Goal: Task Accomplishment & Management: Manage account settings

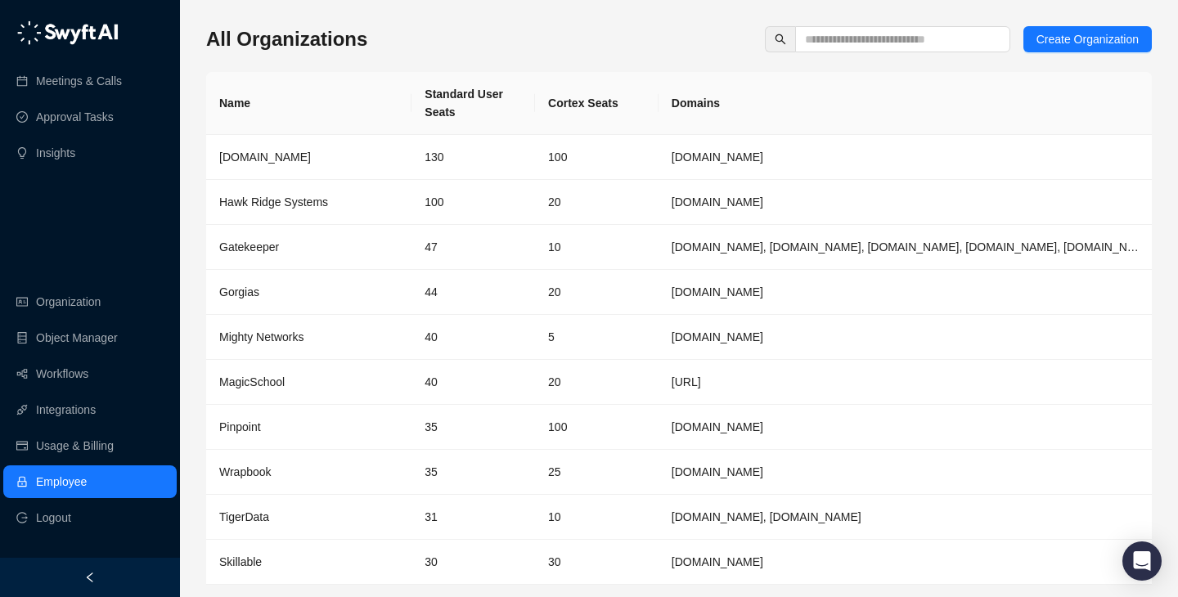
click at [731, 24] on div "All Organizations Create Organization Name Standard User Seats Cortex Seats Dom…" at bounding box center [679, 325] width 946 height 624
click at [839, 25] on div "All Organizations Create Organization Name Standard User Seats Cortex Seats Dom…" at bounding box center [679, 325] width 946 height 624
click at [844, 38] on input "text" at bounding box center [896, 39] width 182 height 18
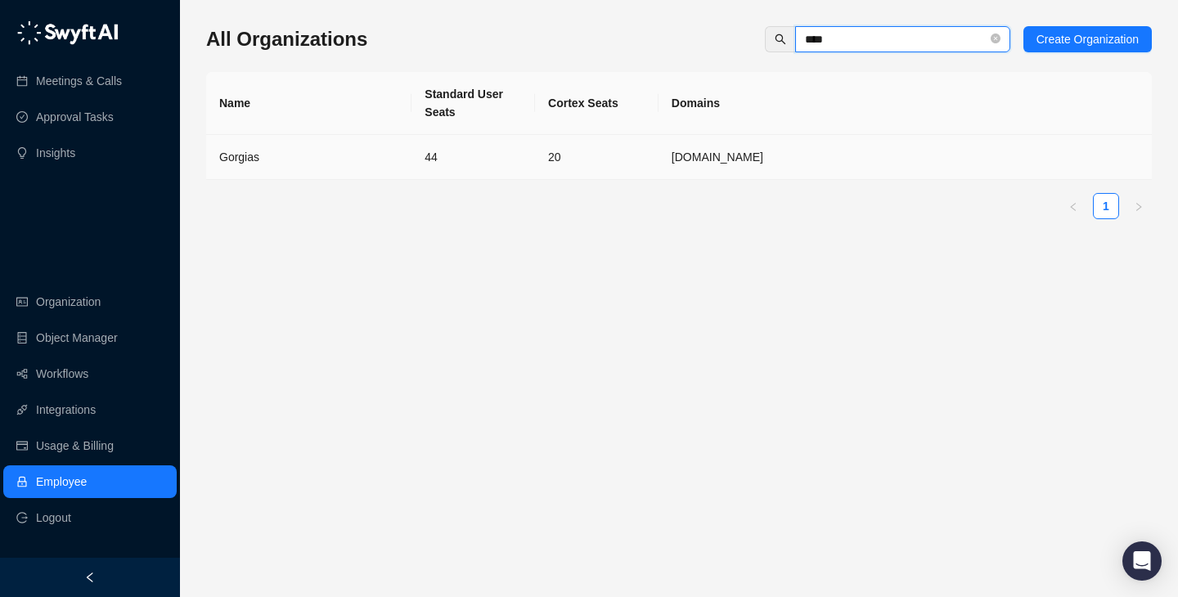
type input "****"
click at [540, 157] on td "20" at bounding box center [597, 157] width 124 height 45
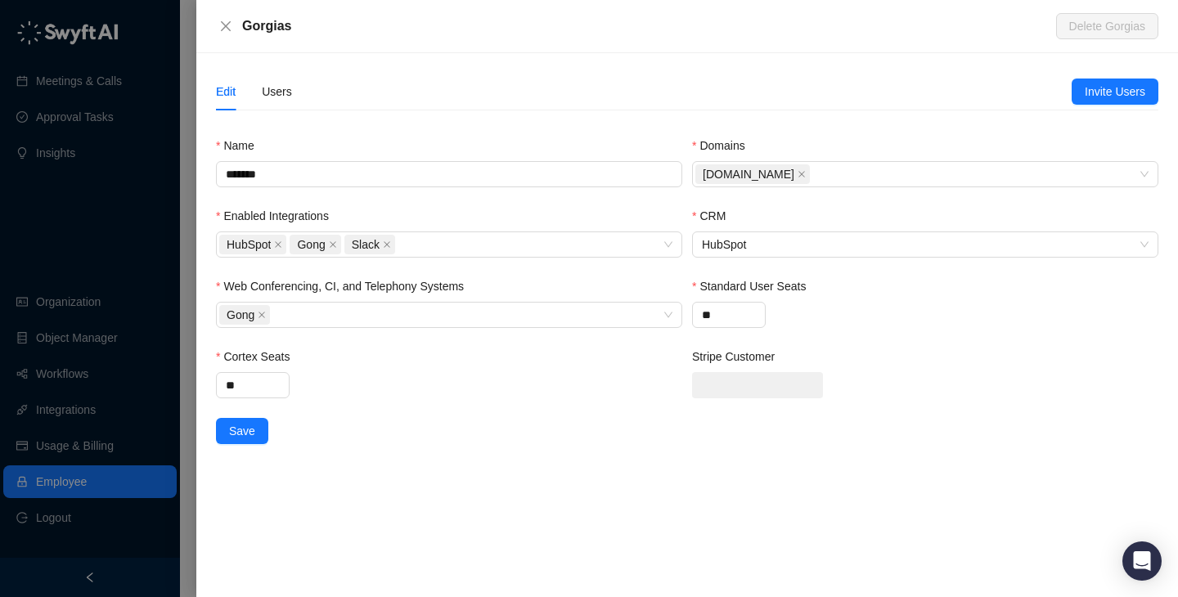
click at [287, 77] on div "Users" at bounding box center [277, 92] width 30 height 38
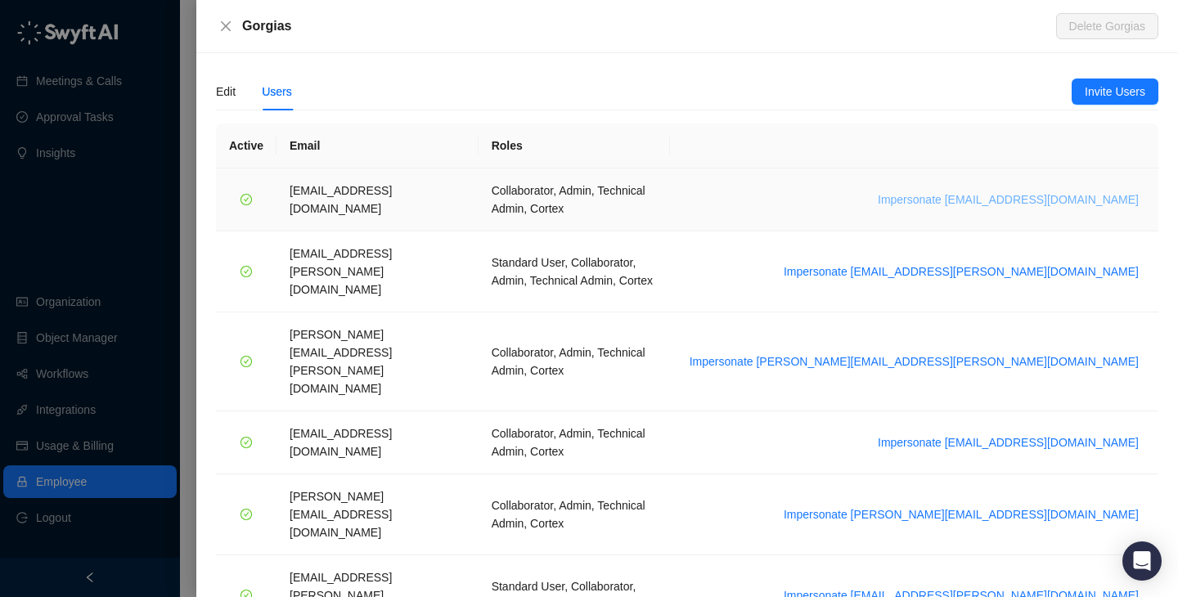
click at [1038, 191] on span "Impersonate arash.akhiani@gorgias.com" at bounding box center [1008, 200] width 261 height 18
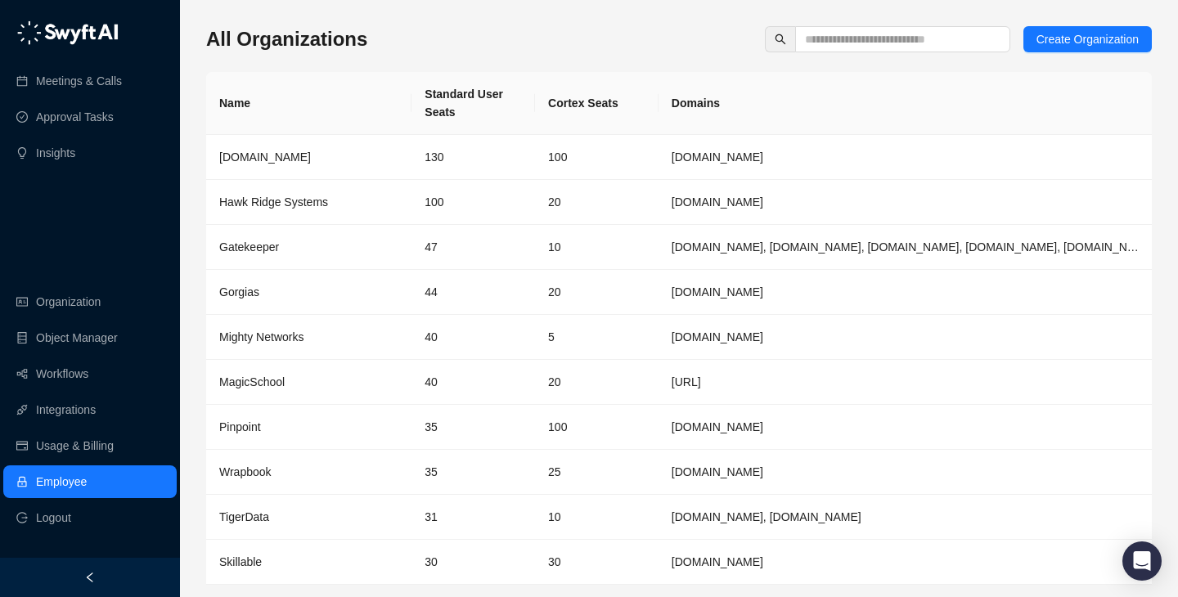
click at [624, 37] on div "All Organizations Create Organization" at bounding box center [679, 39] width 946 height 26
click at [116, 346] on link "Object Manager" at bounding box center [77, 338] width 82 height 33
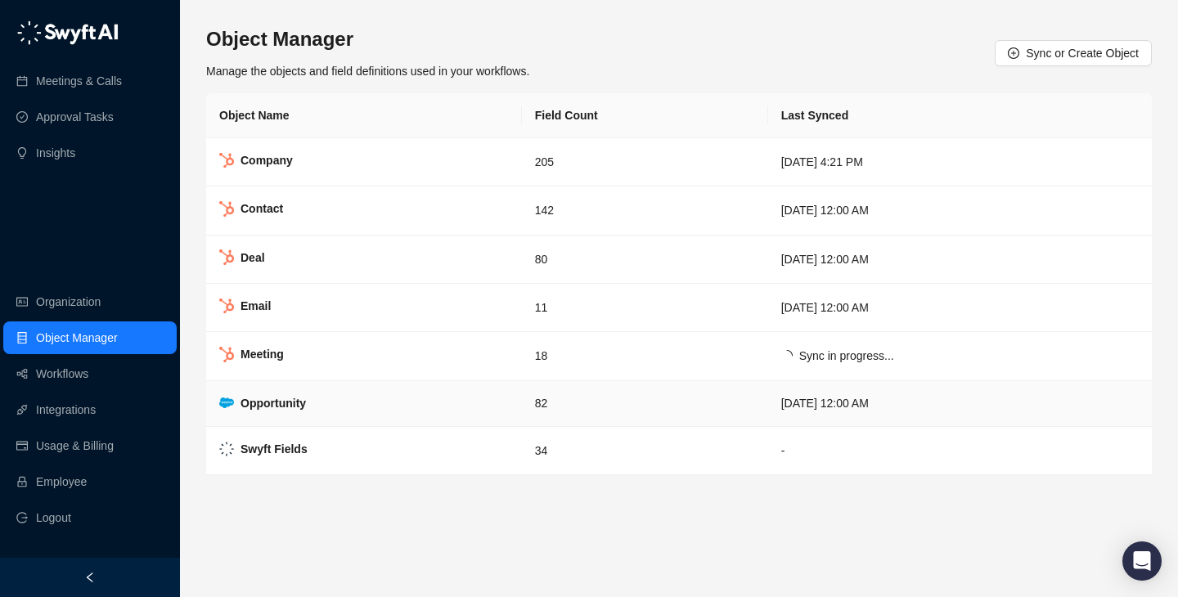
click at [277, 409] on strong "Opportunity" at bounding box center [273, 403] width 65 height 13
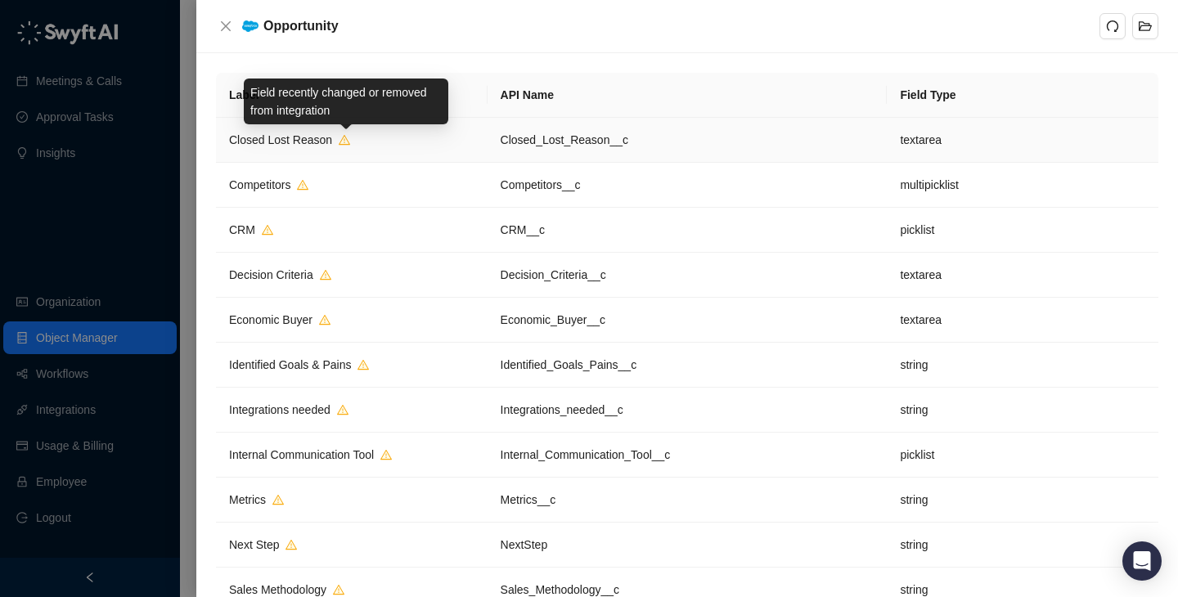
click at [341, 143] on icon "warning" at bounding box center [344, 140] width 11 height 10
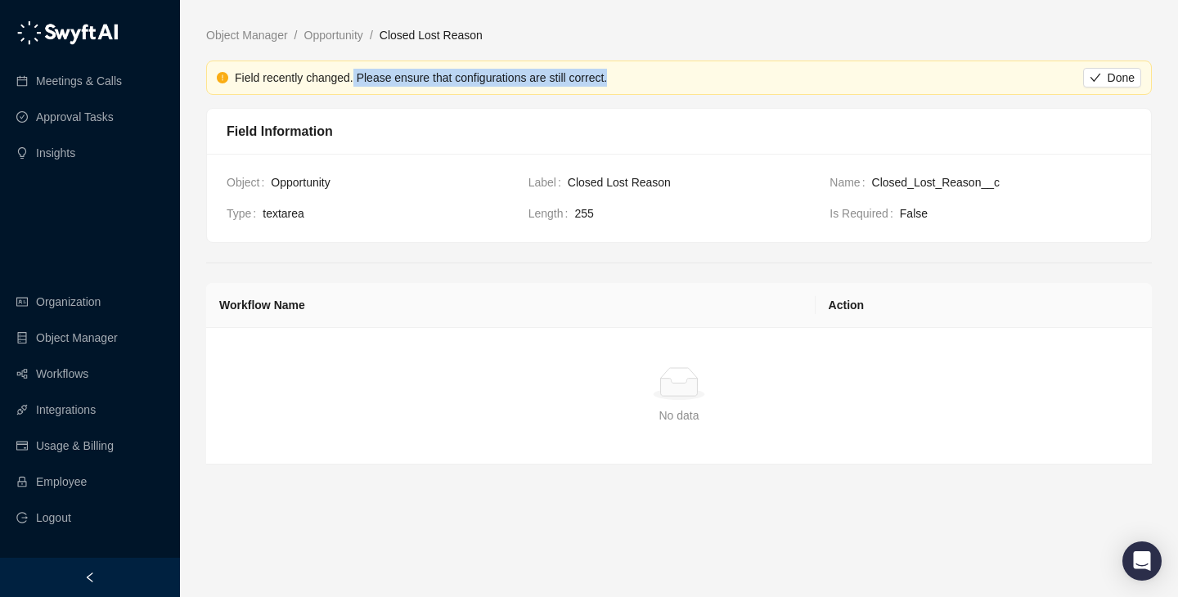
drag, startPoint x: 358, startPoint y: 77, endPoint x: 497, endPoint y: 88, distance: 139.5
click at [497, 88] on div "Field recently changed. Please ensure that configurations are still correct. Do…" at bounding box center [679, 78] width 946 height 34
drag, startPoint x: 516, startPoint y: 76, endPoint x: 337, endPoint y: 76, distance: 179.2
click at [337, 76] on div "Field recently changed. Please ensure that configurations are still correct." at bounding box center [659, 78] width 848 height 18
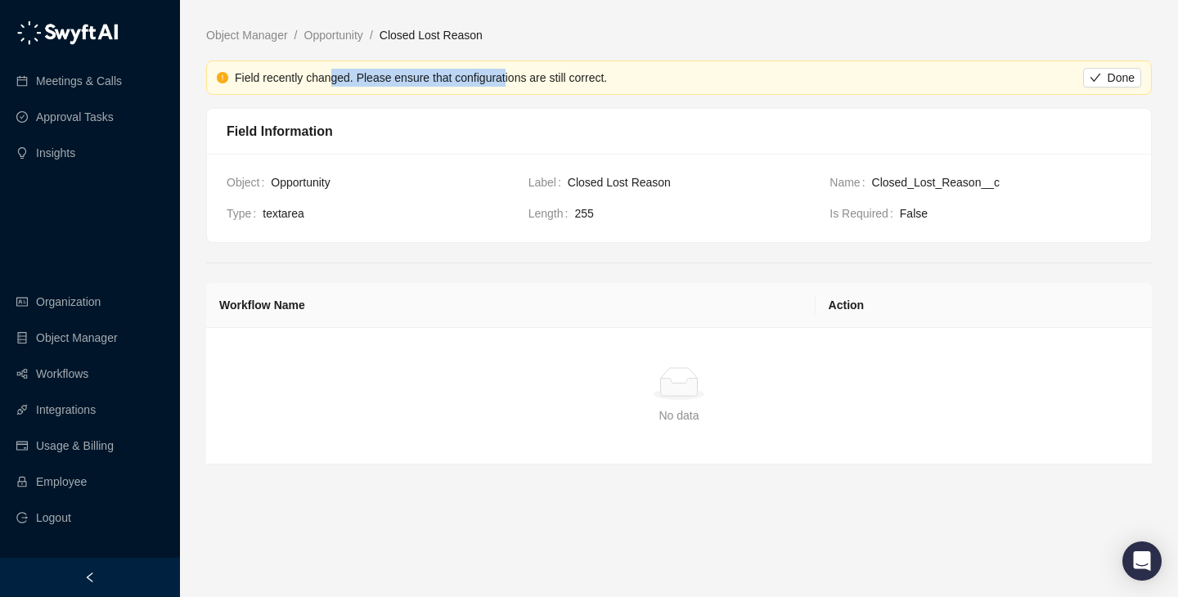
click at [337, 76] on div "Field recently changed. Please ensure that configurations are still correct." at bounding box center [659, 78] width 848 height 18
drag, startPoint x: 337, startPoint y: 76, endPoint x: 530, endPoint y: 75, distance: 193.1
click at [530, 75] on div "Field recently changed. Please ensure that configurations are still correct." at bounding box center [659, 78] width 848 height 18
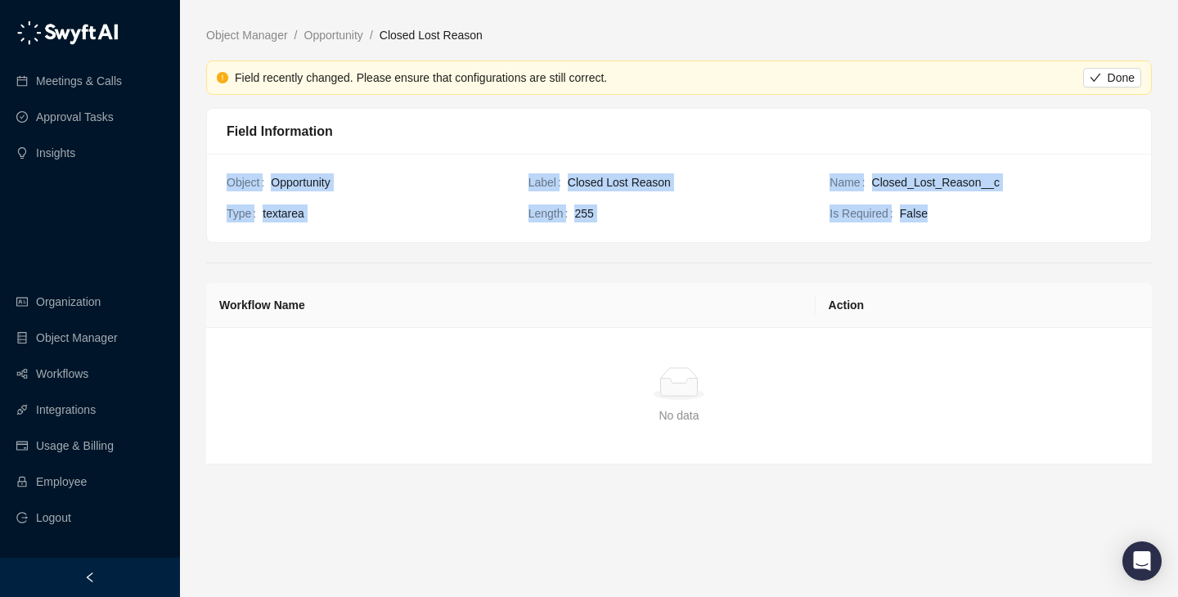
drag, startPoint x: 585, startPoint y: 244, endPoint x: 595, endPoint y: 160, distance: 84.0
click at [595, 160] on main "Object Manager / Opportunity / Closed Lost Reason Field recently changed. Pleas…" at bounding box center [679, 305] width 946 height 558
click at [595, 160] on div "Object Opportunity Label Closed Lost Reason Name Closed_Lost_Reason__c Type tex…" at bounding box center [679, 198] width 944 height 88
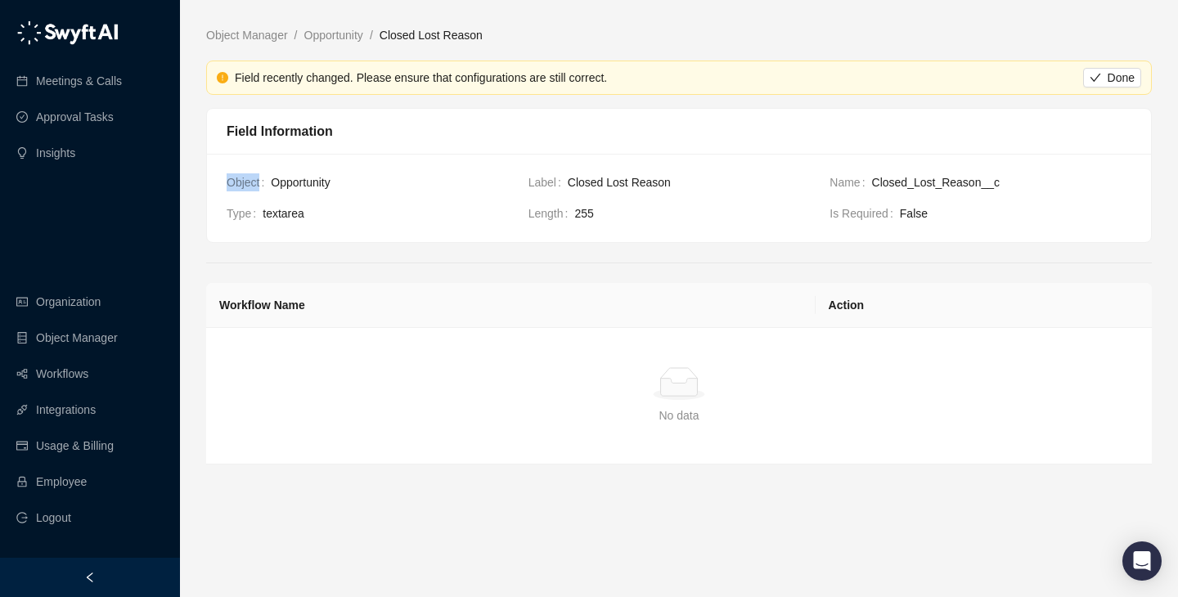
drag, startPoint x: 595, startPoint y: 160, endPoint x: 643, endPoint y: 241, distance: 94.3
click at [643, 241] on div "Object Opportunity Label Closed Lost Reason Name Closed_Lost_Reason__c Type tex…" at bounding box center [679, 198] width 944 height 88
drag, startPoint x: 643, startPoint y: 241, endPoint x: 542, endPoint y: 180, distance: 117.9
click at [542, 177] on div "Object Opportunity Label Closed Lost Reason Name Closed_Lost_Reason__c Type tex…" at bounding box center [679, 198] width 944 height 88
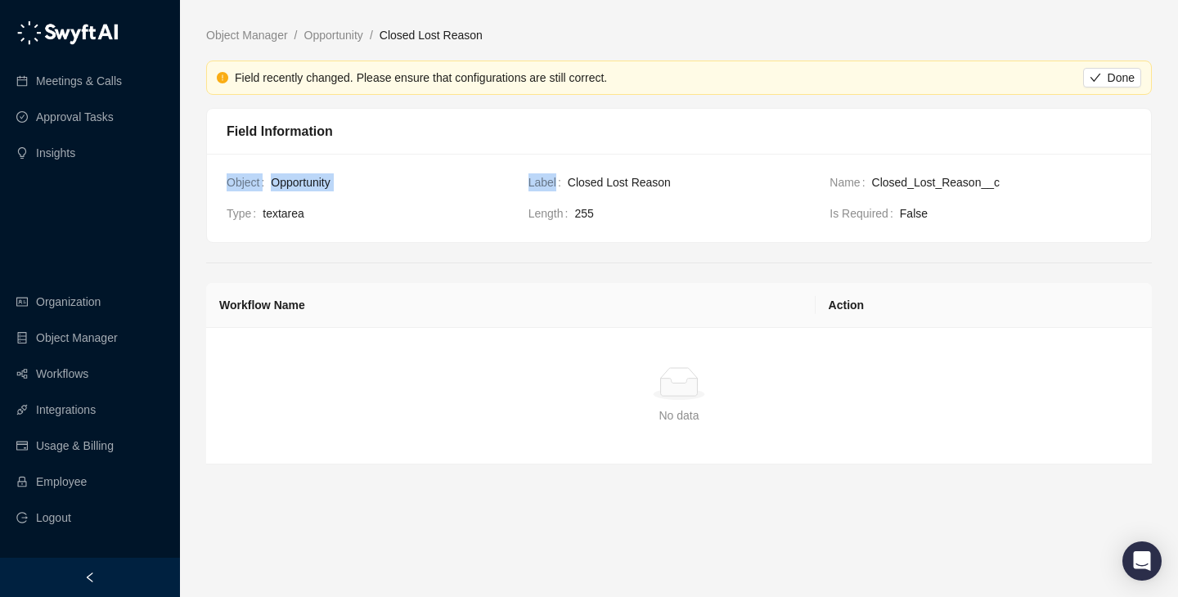
click at [542, 180] on span "Label" at bounding box center [548, 182] width 39 height 18
drag, startPoint x: 542, startPoint y: 180, endPoint x: 646, endPoint y: 223, distance: 112.6
click at [650, 226] on div "Object Opportunity Label Closed Lost Reason Name Closed_Lost_Reason__c Type tex…" at bounding box center [679, 198] width 944 height 88
click at [646, 223] on div "Object Opportunity Label Closed Lost Reason Name Closed_Lost_Reason__c Type tex…" at bounding box center [679, 198] width 944 height 88
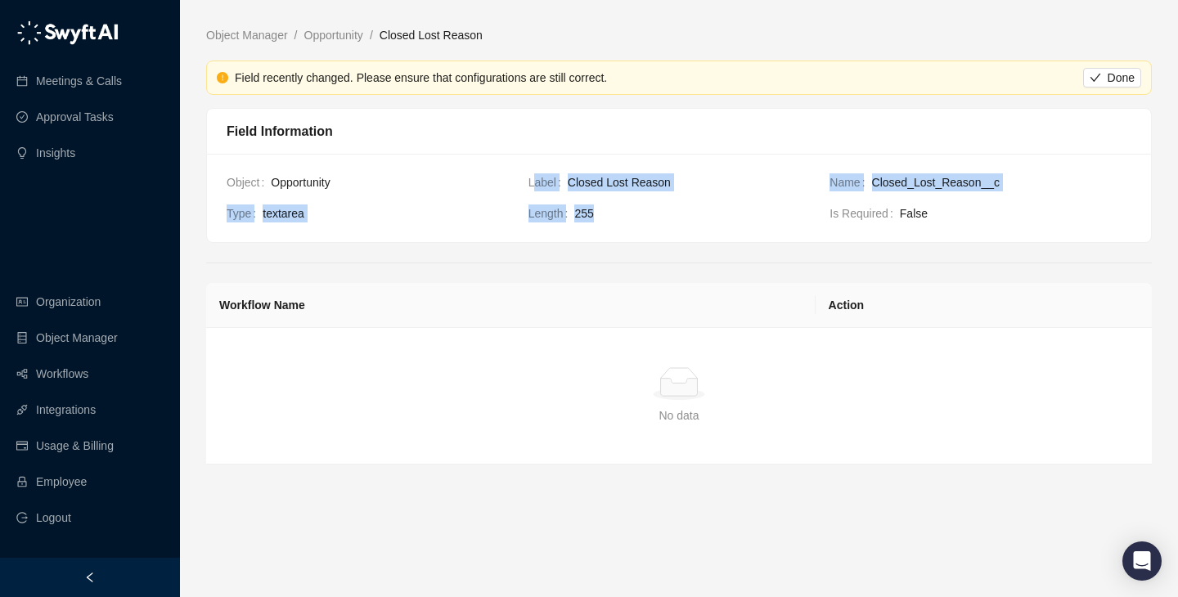
drag, startPoint x: 630, startPoint y: 214, endPoint x: 523, endPoint y: 172, distance: 115.0
click at [523, 172] on div "Object Opportunity Label Closed Lost Reason Name Closed_Lost_Reason__c Type tex…" at bounding box center [679, 198] width 944 height 88
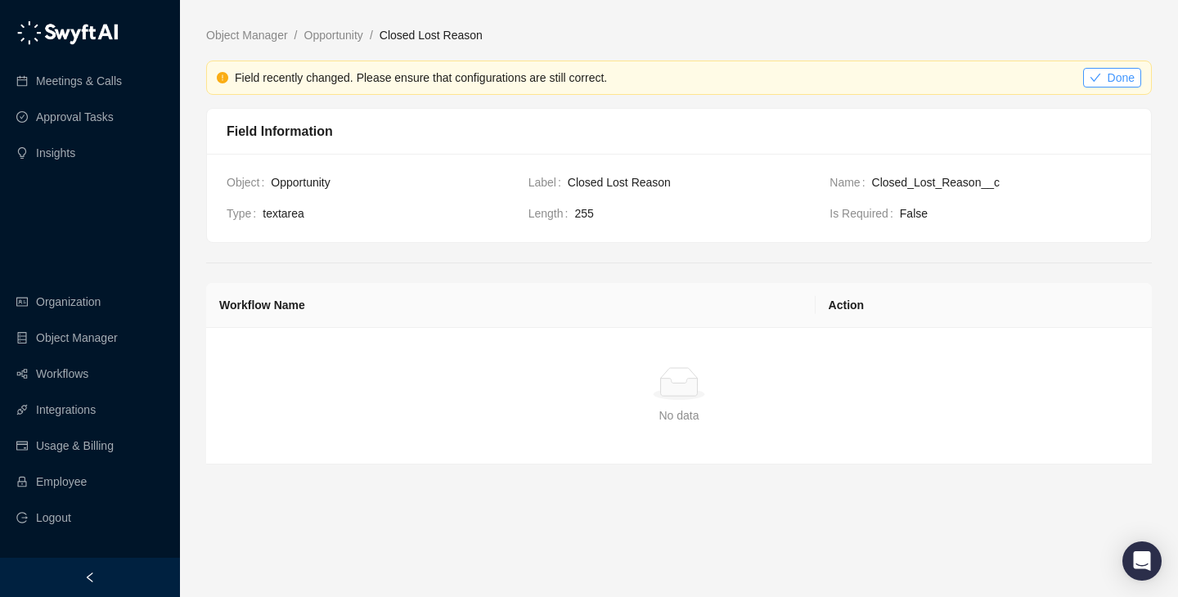
click at [1122, 85] on span "Done" at bounding box center [1121, 78] width 27 height 18
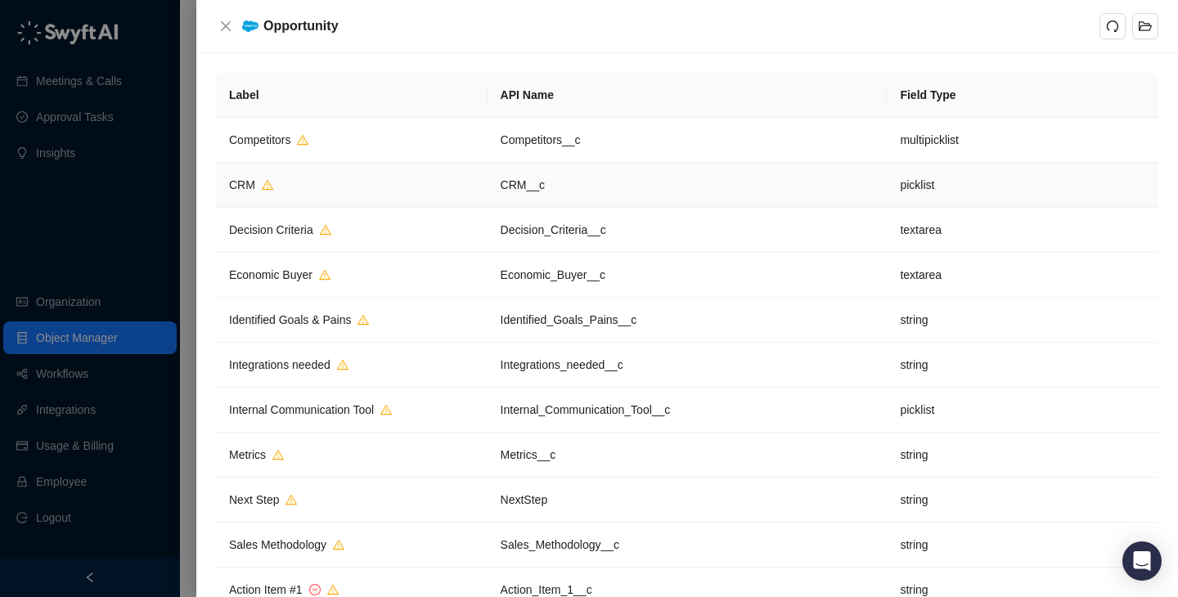
click at [641, 176] on td "CRM__c" at bounding box center [688, 185] width 400 height 45
click at [752, 196] on td "CRM__c" at bounding box center [688, 185] width 400 height 45
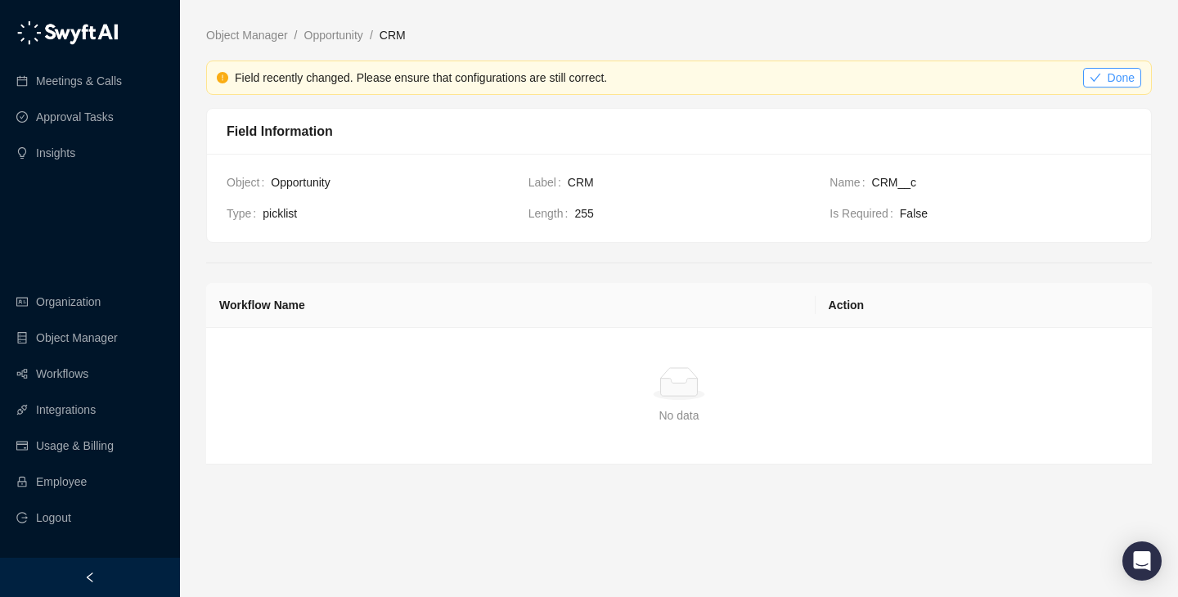
click at [1123, 78] on span "Done" at bounding box center [1121, 78] width 27 height 18
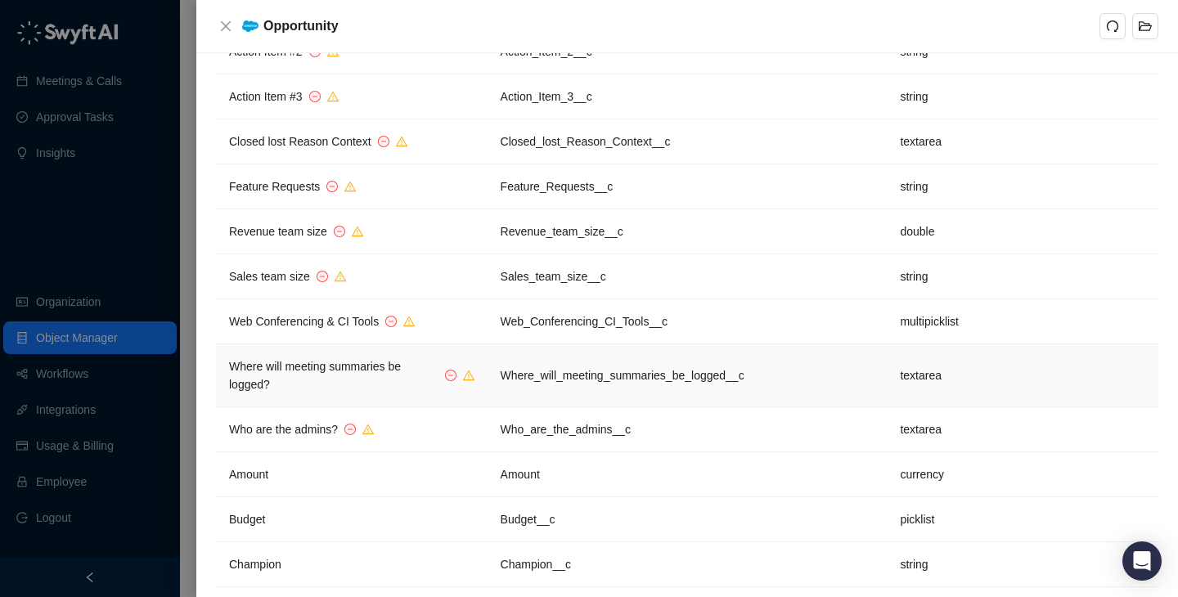
scroll to position [533, 0]
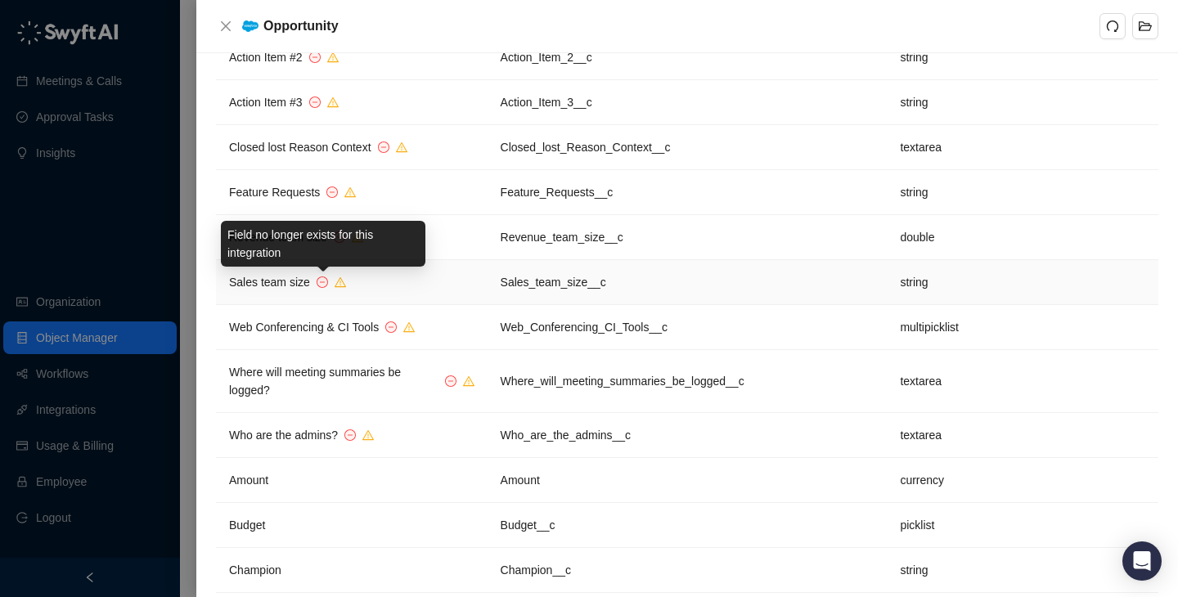
click at [322, 278] on icon "minus-circle" at bounding box center [322, 282] width 10 height 10
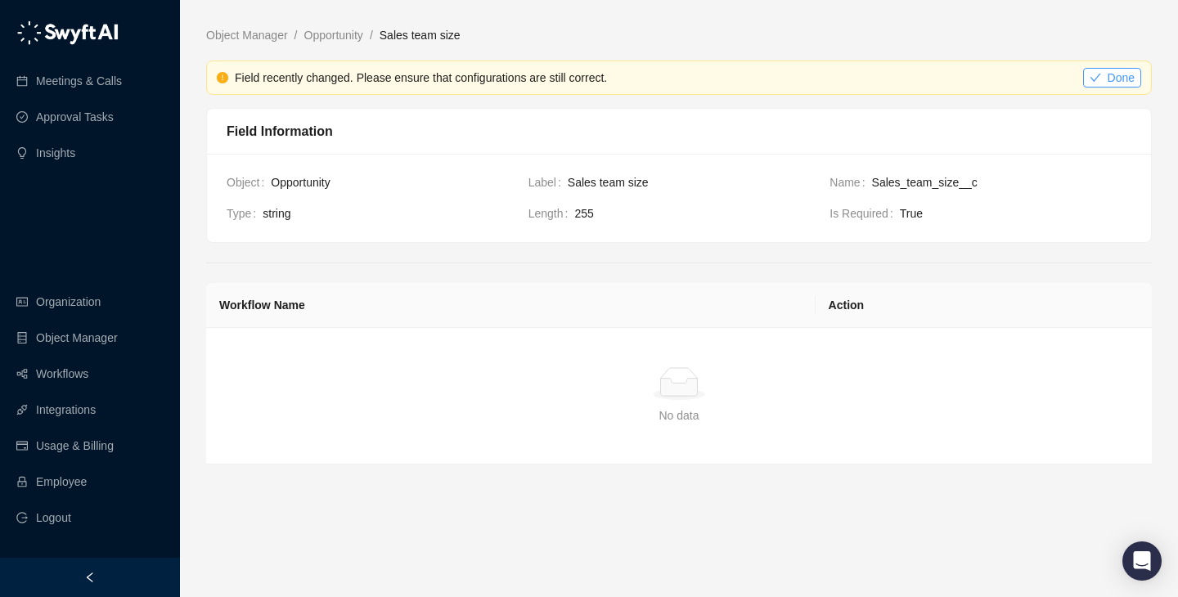
click at [1109, 69] on span "Done" at bounding box center [1121, 78] width 27 height 18
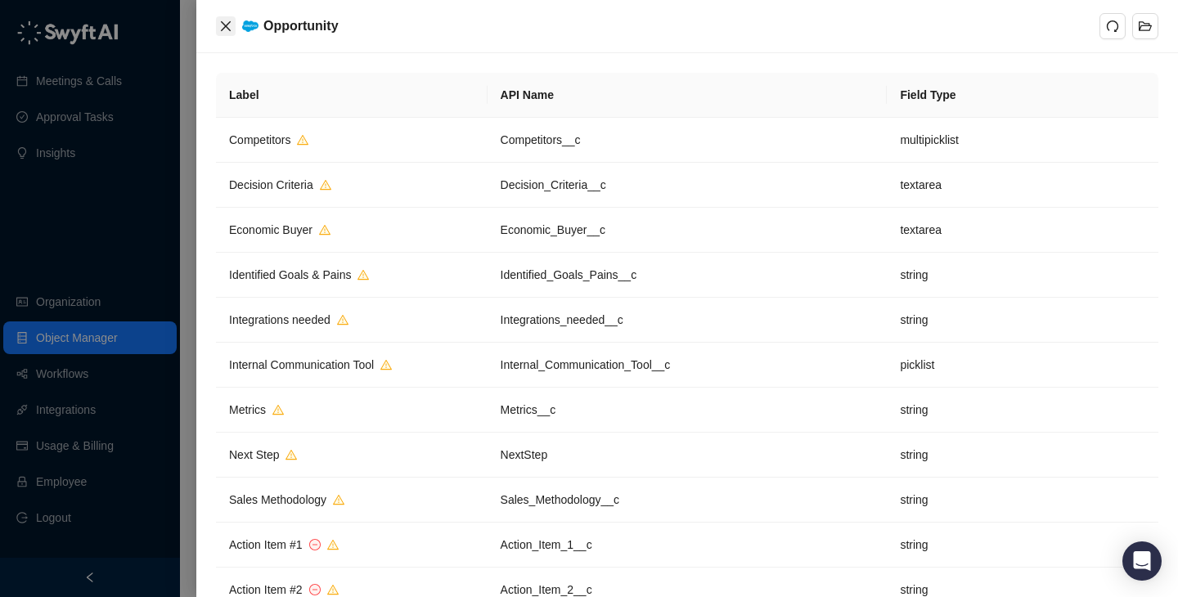
click at [232, 32] on icon "close" at bounding box center [225, 26] width 13 height 13
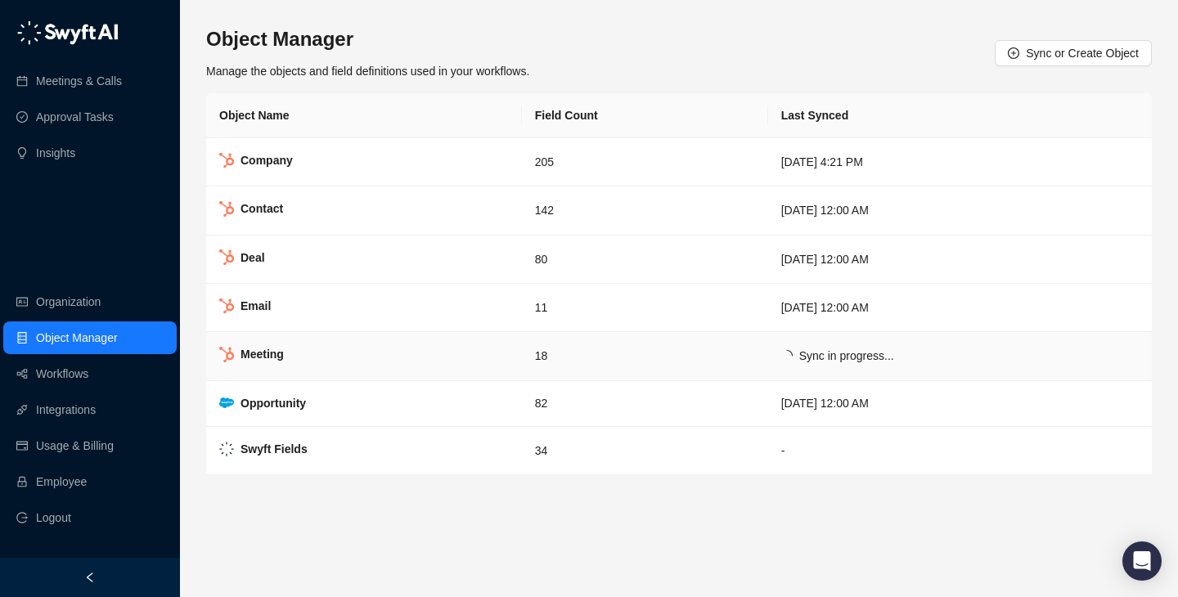
click at [564, 362] on td "18" at bounding box center [645, 356] width 246 height 48
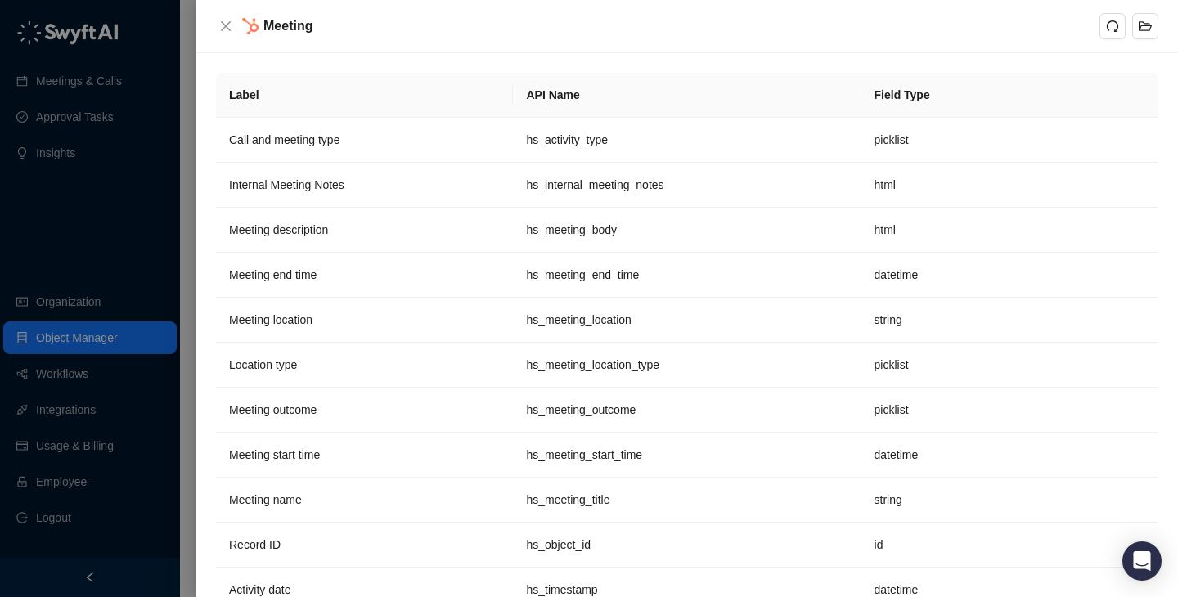
scroll to position [350, 0]
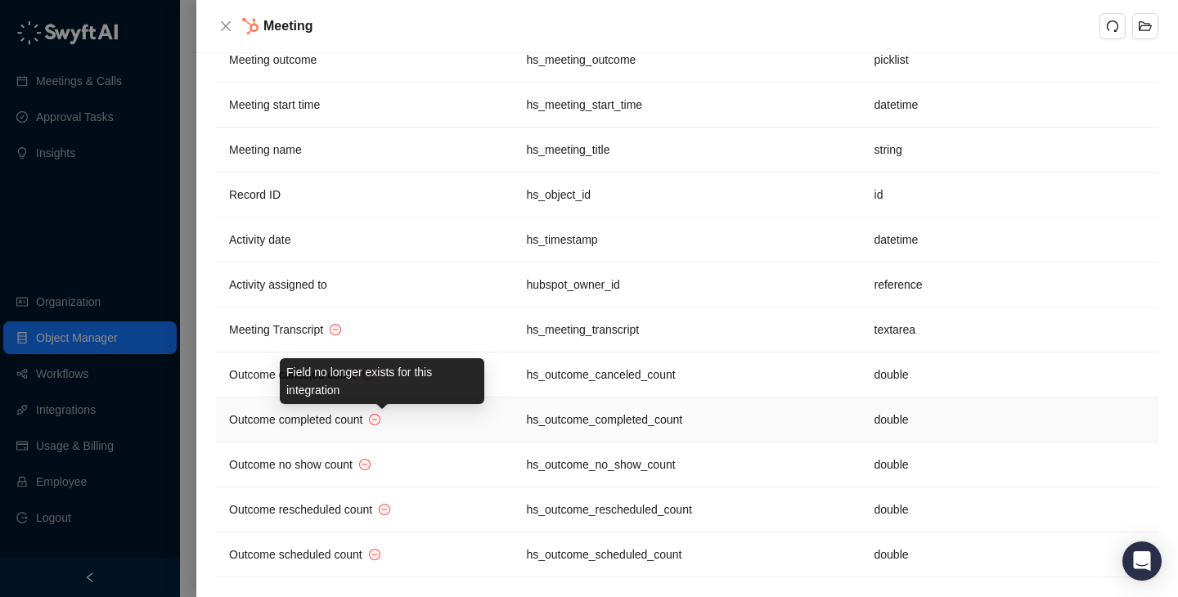
click at [380, 422] on icon "minus-circle" at bounding box center [376, 420] width 10 height 10
